Goal: Complete application form: Complete application form

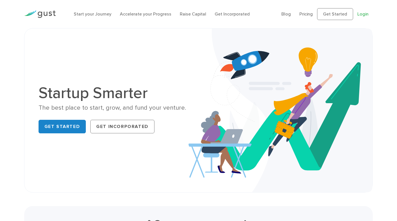
click at [364, 13] on link "Login" at bounding box center [362, 13] width 11 height 5
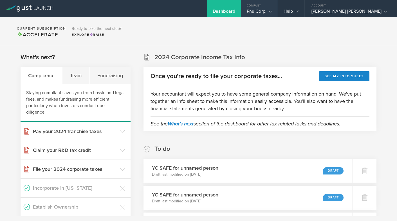
click at [272, 10] on icon at bounding box center [270, 11] width 3 height 3
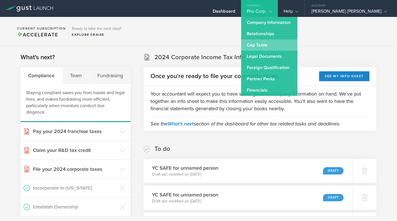
click at [289, 49] on link "Cap Table" at bounding box center [269, 44] width 56 height 11
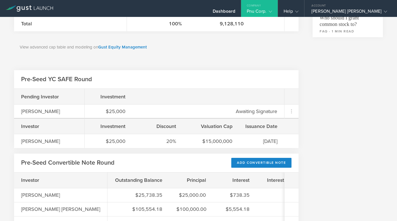
scroll to position [257, 0]
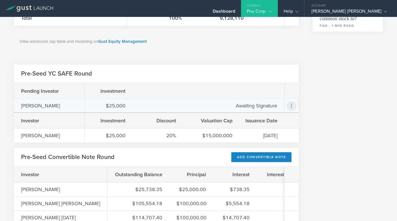
click at [291, 106] on icon at bounding box center [291, 105] width 7 height 7
click at [322, 108] on md-backdrop at bounding box center [198, 110] width 397 height 221
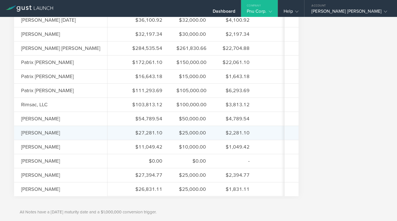
scroll to position [459, 0]
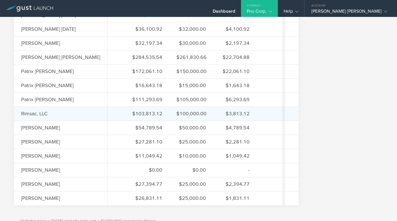
click at [108, 113] on div "$103,813.12 $100,000.00 $3,813.12 5% 11/27/24 $5,000,000 20%" at bounding box center [287, 113] width 359 height 14
click at [44, 114] on div "Rimsac, LLC" at bounding box center [49, 113] width 56 height 7
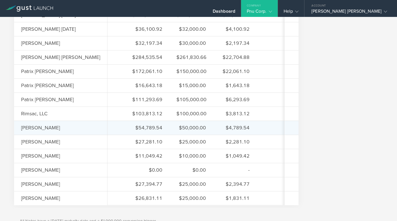
scroll to position [0, 0]
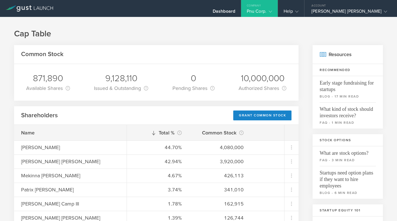
click at [278, 8] on div "Company" at bounding box center [259, 4] width 37 height 8
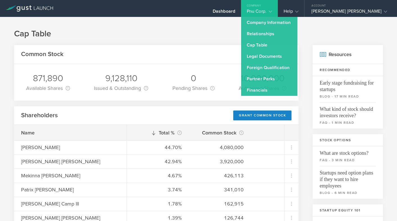
click at [37, 6] on icon at bounding box center [30, 8] width 48 height 6
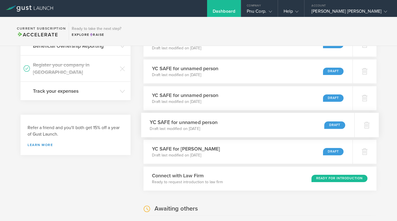
scroll to position [177, 0]
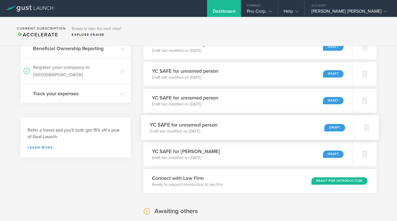
click at [336, 126] on div "Draft" at bounding box center [334, 128] width 21 height 8
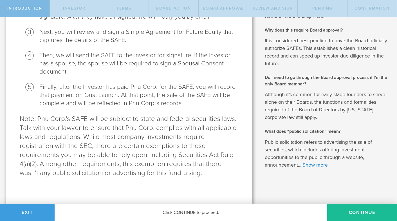
scroll to position [200, 0]
click at [350, 211] on button "Continue" at bounding box center [362, 212] width 70 height 17
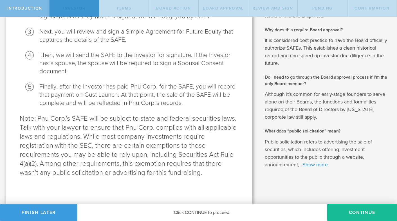
scroll to position [0, 0]
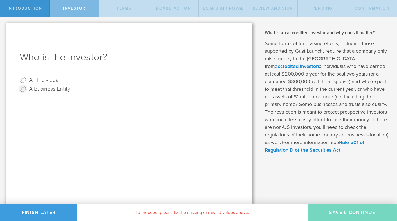
click at [25, 88] on input "A Business Entity" at bounding box center [22, 88] width 9 height 9
radio input "true"
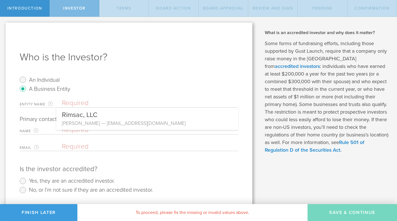
click at [119, 106] on input "text" at bounding box center [150, 103] width 176 height 8
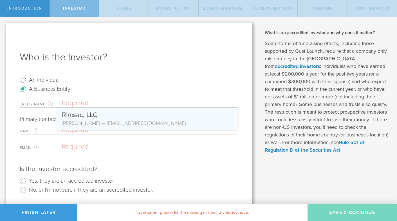
click at [122, 104] on input "text" at bounding box center [150, 103] width 176 height 8
paste input "Equity Trust Company Custodian FBO Philip C Moore, Roth IRA"
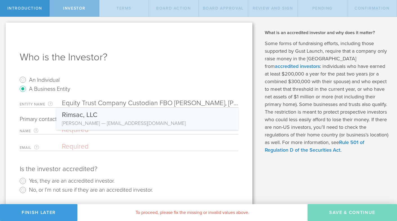
scroll to position [0, 5]
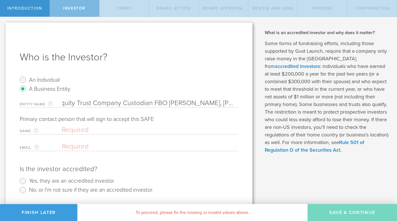
type input "Equity Trust Company Custodian FBO Philip C Moore, Roth IRA"
click at [89, 130] on input "text" at bounding box center [149, 130] width 174 height 8
type input "Philip C Moore"
click at [161, 146] on input "email" at bounding box center [149, 146] width 174 height 8
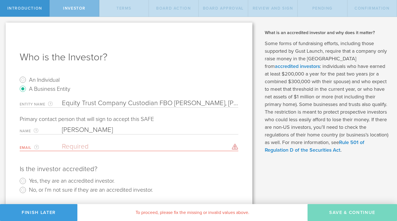
paste input "pcmoore71@gmail.com"
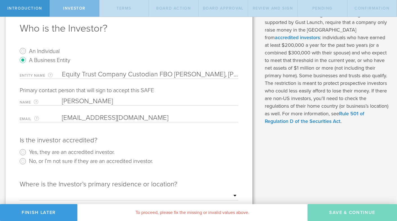
scroll to position [32, 0]
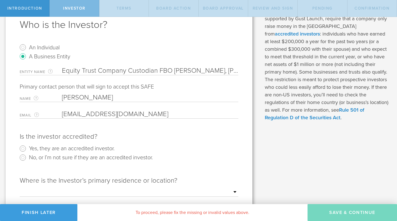
type input "pcmoore71@gmail.com"
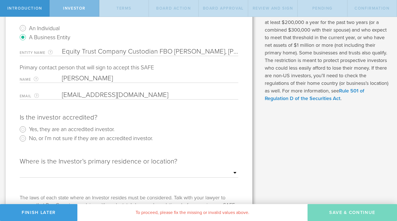
scroll to position [53, 0]
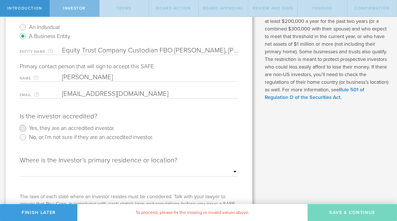
click at [24, 126] on input "Yes, they are an accredited investor." at bounding box center [22, 128] width 9 height 9
radio input "true"
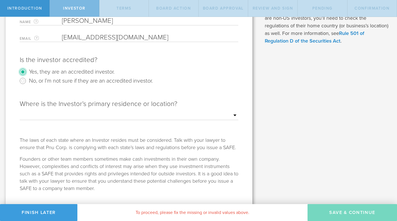
scroll to position [112, 0]
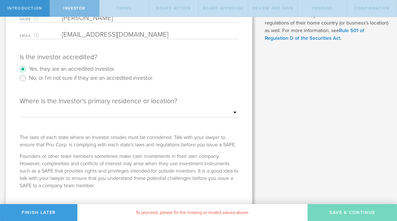
click at [106, 112] on select "Outside of the US Alabama Alaska Arizona Arkansas California Colorado Connectic…" at bounding box center [129, 112] width 219 height 8
click at [20, 108] on select "Outside of the US Alabama Alaska Arizona Arkansas California Colorado Connectic…" at bounding box center [129, 112] width 219 height 8
click at [135, 112] on select "Outside of the US Alabama Alaska Arizona Arkansas California Colorado Connectic…" at bounding box center [129, 112] width 219 height 8
select select "string:OH"
click at [20, 108] on select "Outside of the US Alabama Alaska Arizona Arkansas California Colorado Connectic…" at bounding box center [129, 112] width 219 height 8
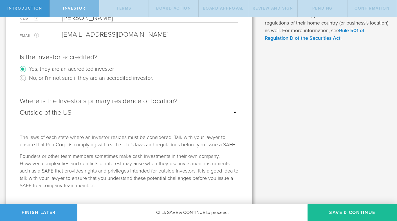
scroll to position [122, 0]
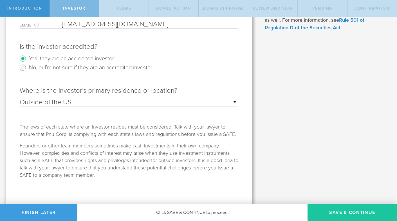
click at [341, 215] on button "Save & Continue" at bounding box center [353, 212] width 90 height 17
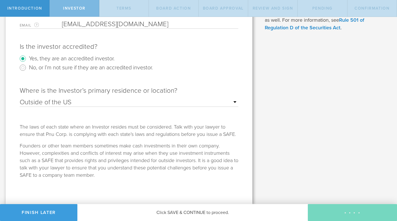
checkbox input "true"
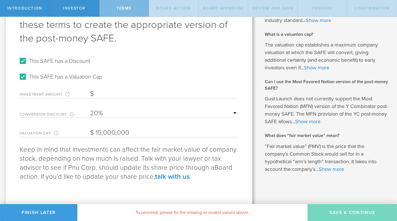
scroll to position [50, 0]
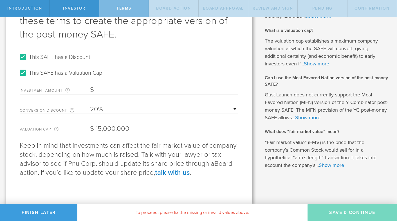
click at [130, 88] on input "Investment Amount The amount (in USD) that this investor is paying for the SAFE." at bounding box center [164, 90] width 148 height 8
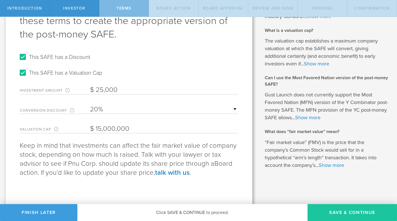
type input "25,000"
click at [341, 213] on button "Save & Continue" at bounding box center [353, 212] width 90 height 17
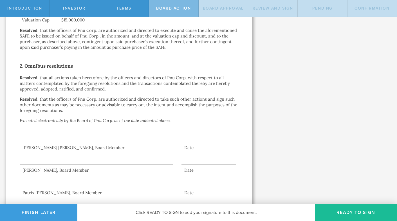
scroll to position [199, 0]
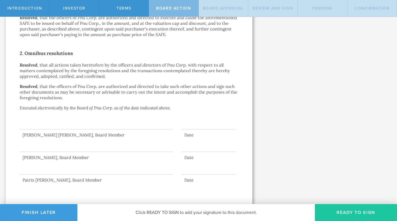
click at [354, 214] on button "Ready to Sign" at bounding box center [356, 212] width 82 height 17
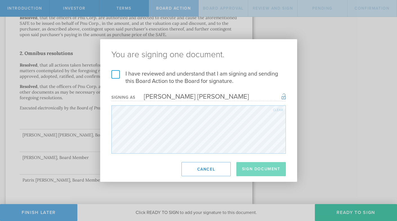
click at [114, 71] on label "I have reviewed and understand that I am signing and sending this Board Action …" at bounding box center [198, 77] width 175 height 15
click at [0, 0] on input "I have reviewed and understand that I am signing and sending this Board Action …" at bounding box center [0, 0] width 0 height 0
click at [263, 171] on button "Sign Document" at bounding box center [261, 169] width 50 height 14
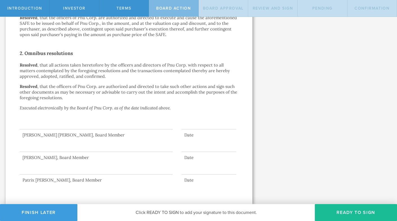
scroll to position [0, 0]
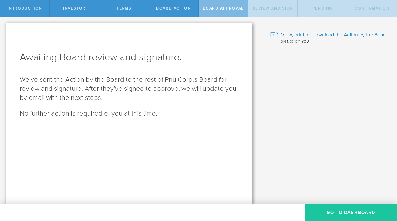
click at [345, 210] on button "Go To Dashboard" at bounding box center [351, 212] width 92 height 17
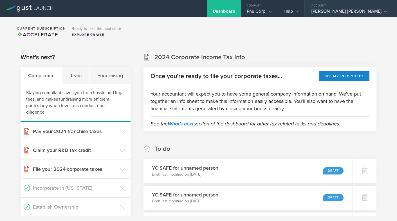
click at [361, 5] on div "Account" at bounding box center [351, 4] width 93 height 8
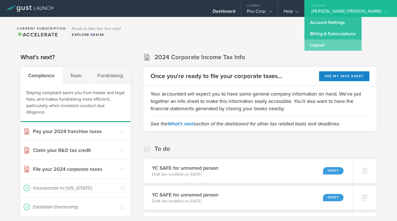
click at [344, 43] on link "Logout" at bounding box center [333, 44] width 57 height 11
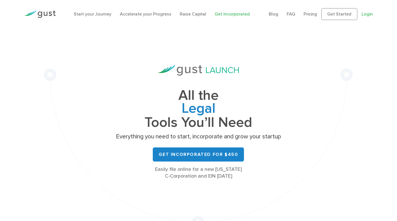
click at [367, 16] on link "Login" at bounding box center [367, 13] width 11 height 5
